Goal: Transaction & Acquisition: Purchase product/service

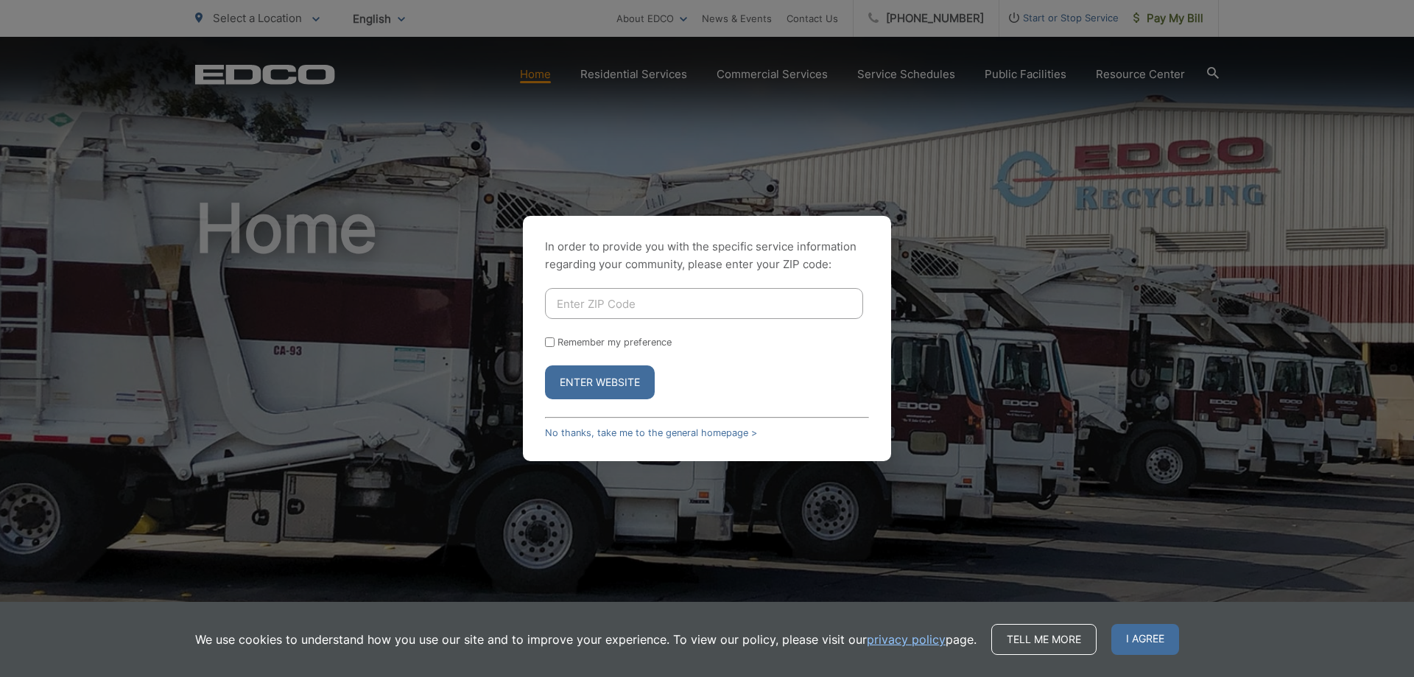
click at [589, 300] on input "Enter ZIP Code" at bounding box center [704, 303] width 318 height 31
type input "92040"
click at [580, 373] on button "Enter Website" at bounding box center [600, 382] width 110 height 34
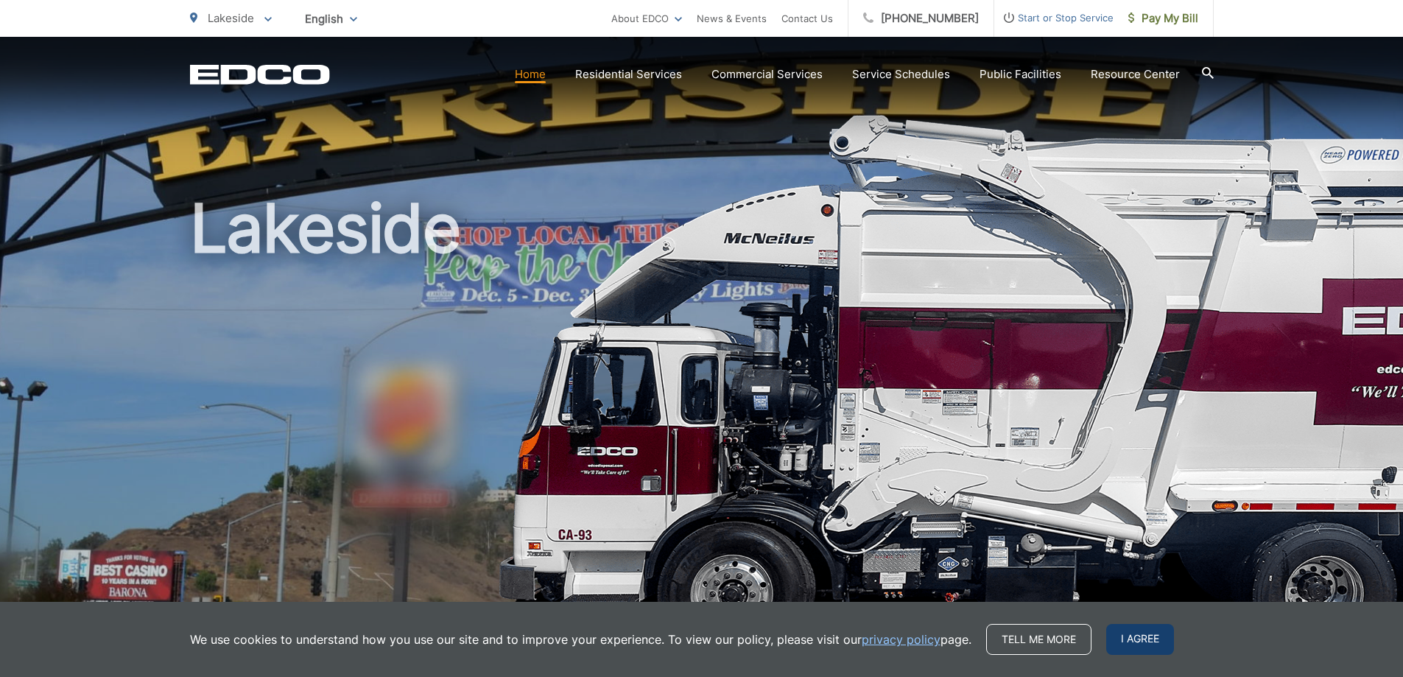
click at [1149, 633] on span "I agree" at bounding box center [1140, 639] width 68 height 31
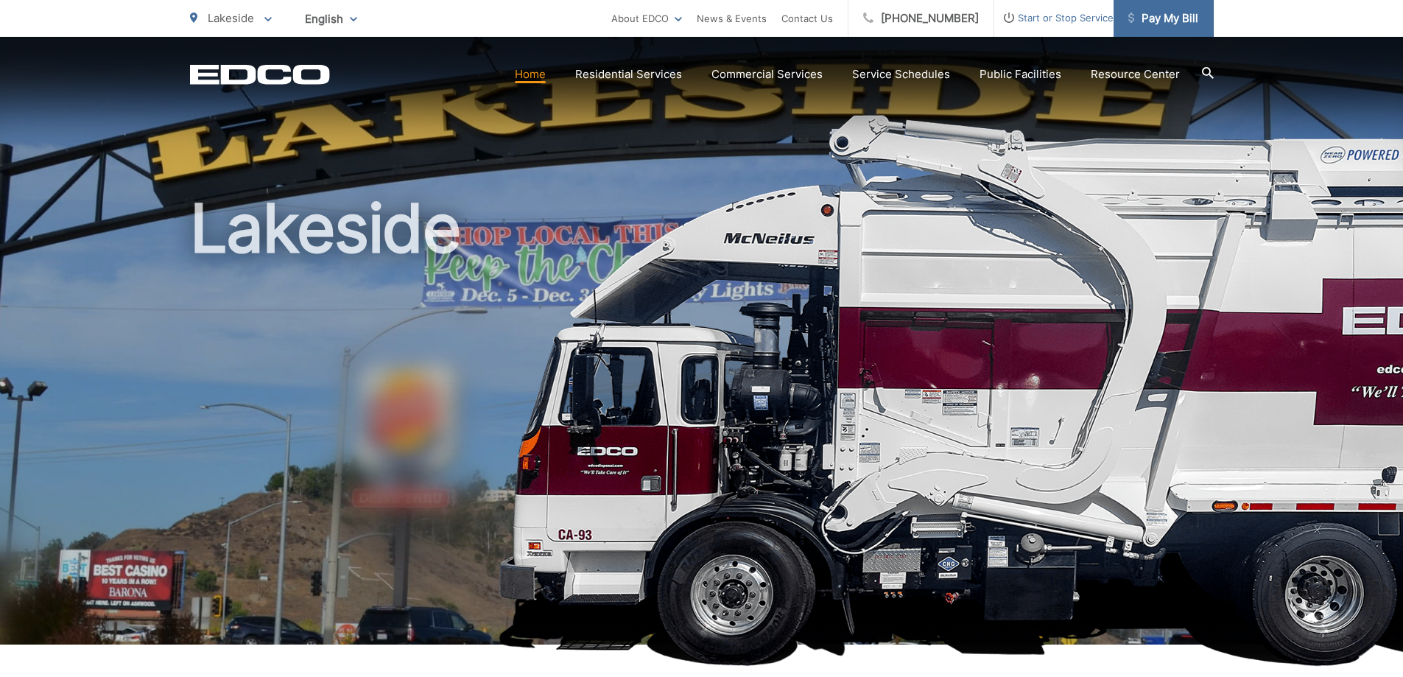
click at [1168, 21] on span "Pay My Bill" at bounding box center [1163, 19] width 70 height 18
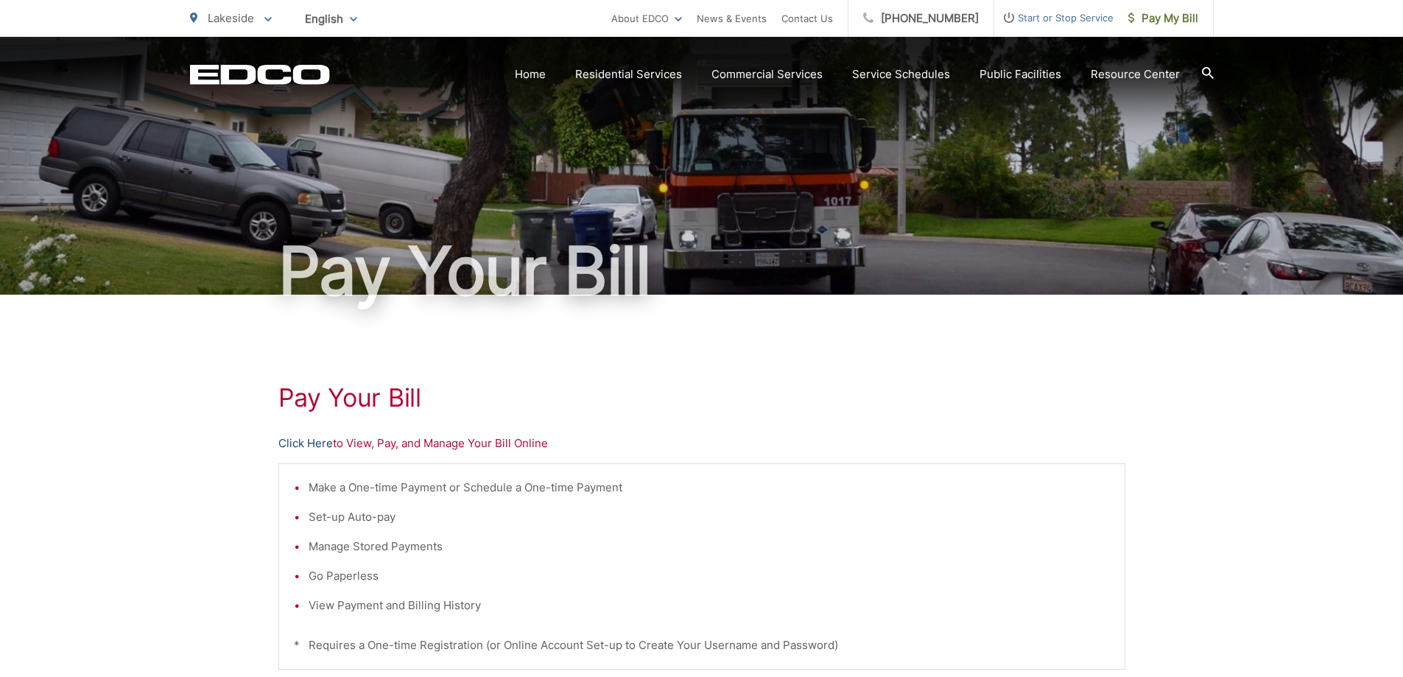
click at [294, 442] on link "Click Here" at bounding box center [305, 443] width 54 height 18
